Goal: Book appointment/travel/reservation

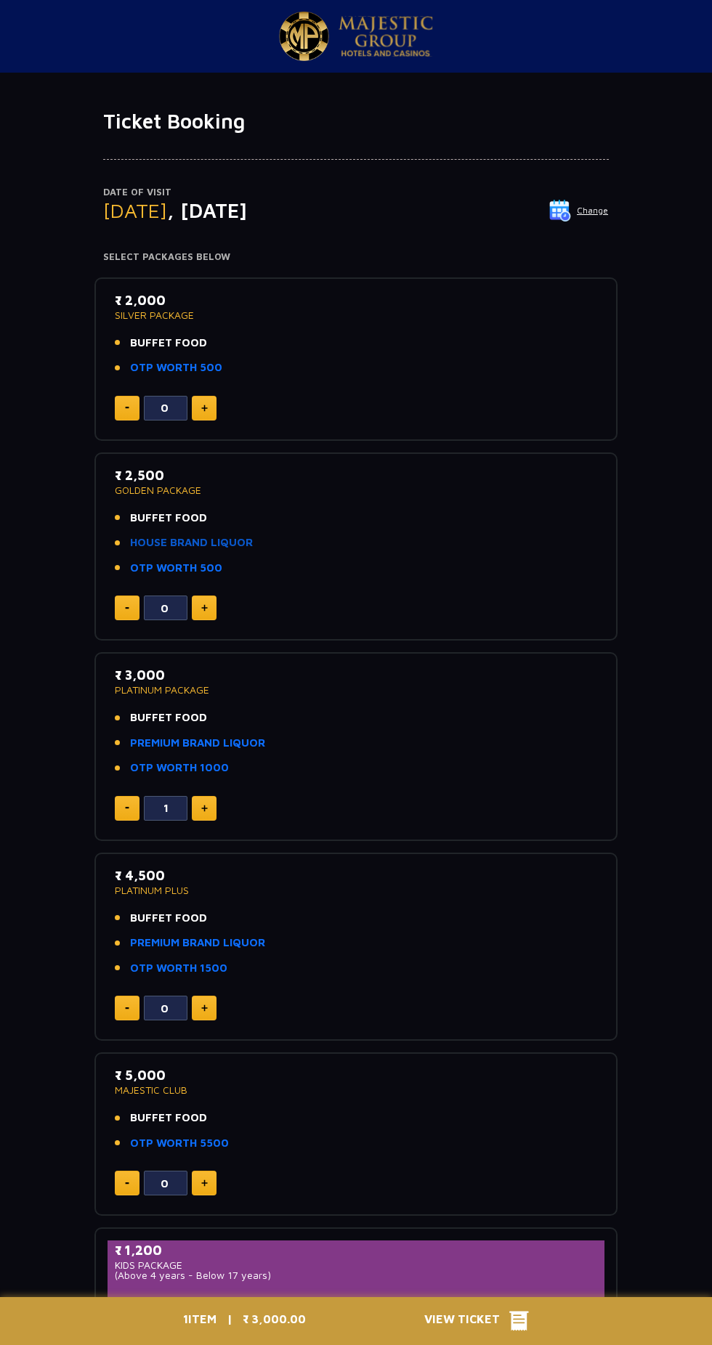
click at [192, 542] on link "HOUSE BRAND LIQUOR" at bounding box center [191, 543] width 123 height 17
click at [231, 741] on link "PREMIUM BRAND LIQUOR" at bounding box center [197, 743] width 135 height 17
click at [203, 407] on img at bounding box center [204, 408] width 7 height 7
type input "1"
click at [221, 747] on link "PREMIUM BRAND LIQUOR" at bounding box center [197, 743] width 135 height 17
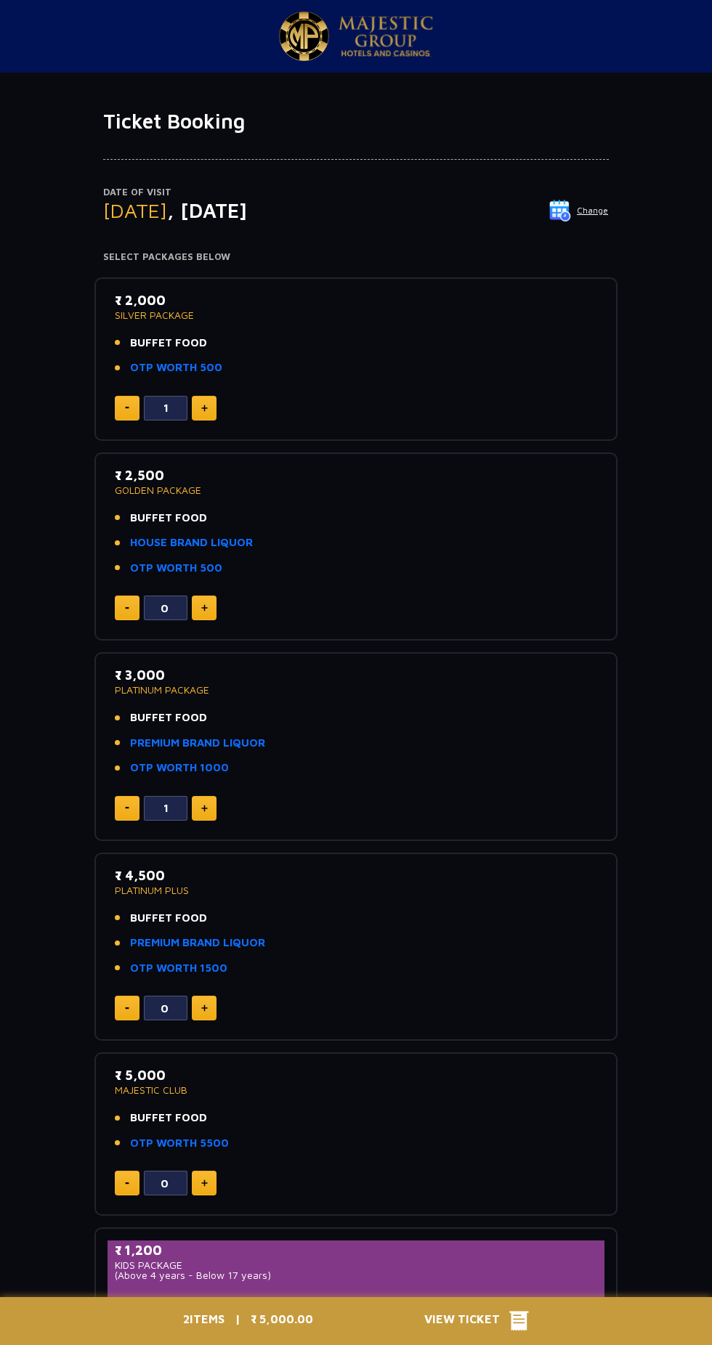
click at [203, 806] on img at bounding box center [204, 808] width 7 height 7
click at [126, 807] on img at bounding box center [127, 808] width 4 height 2
type input "1"
